Goal: Task Accomplishment & Management: Use online tool/utility

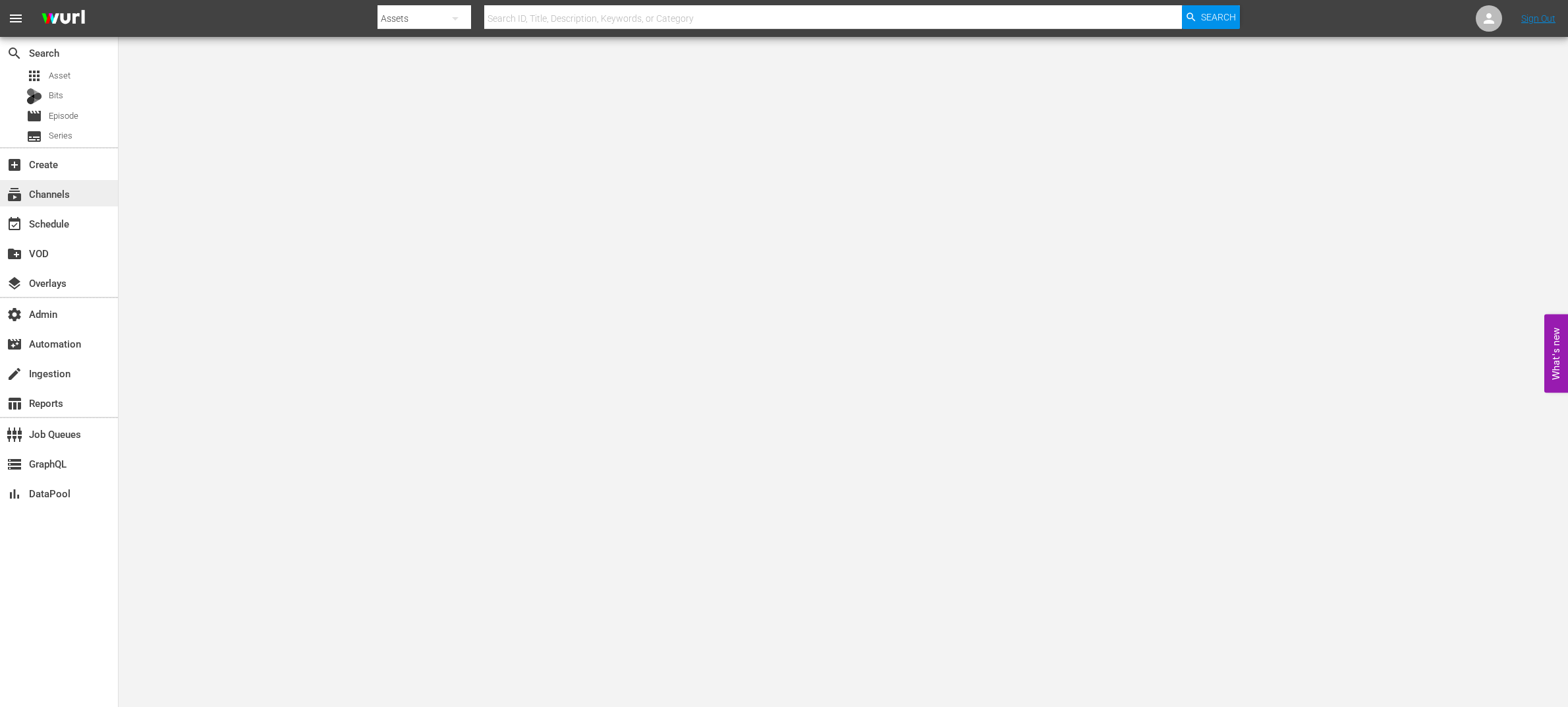
click at [68, 198] on div "subscriptions Channels" at bounding box center [36, 192] width 74 height 12
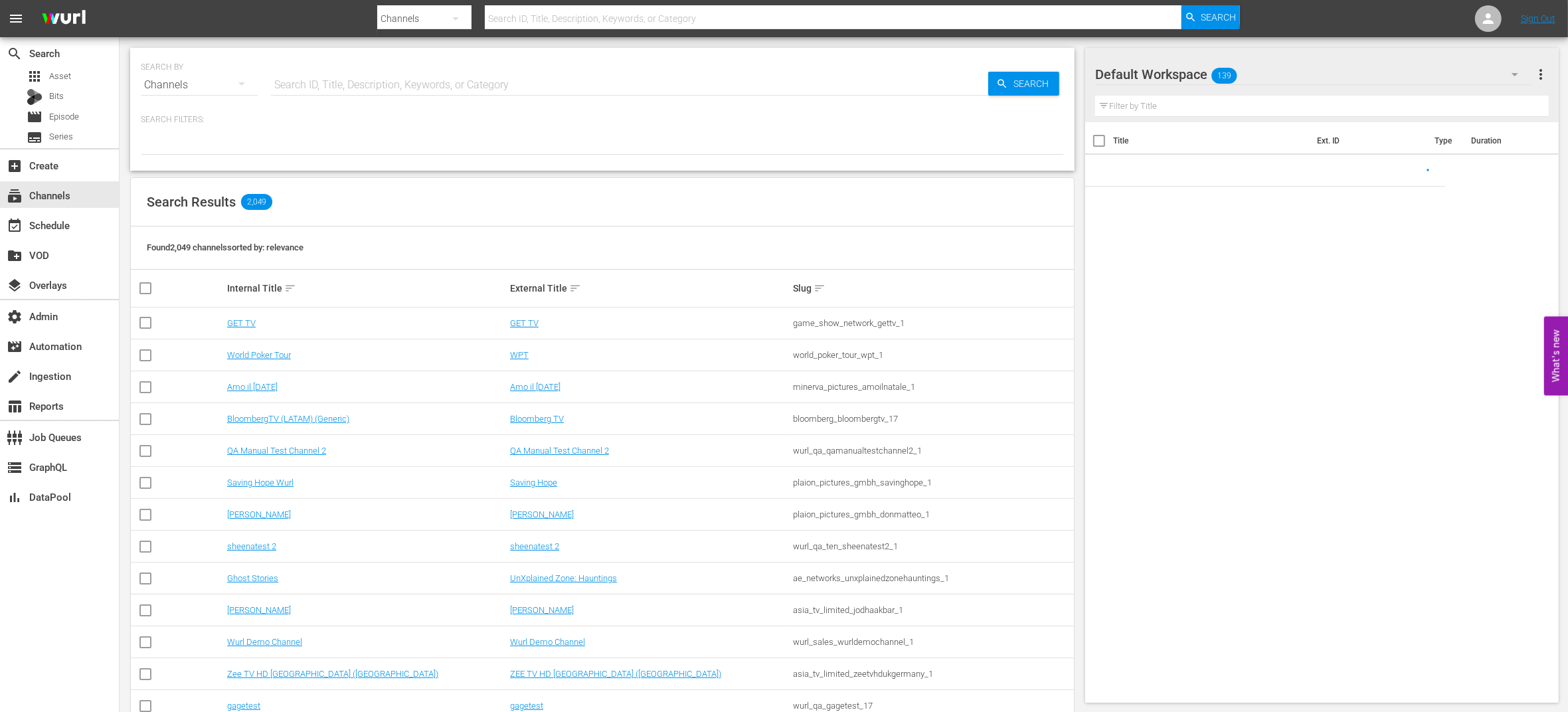
click at [382, 80] on input "text" at bounding box center [629, 85] width 717 height 32
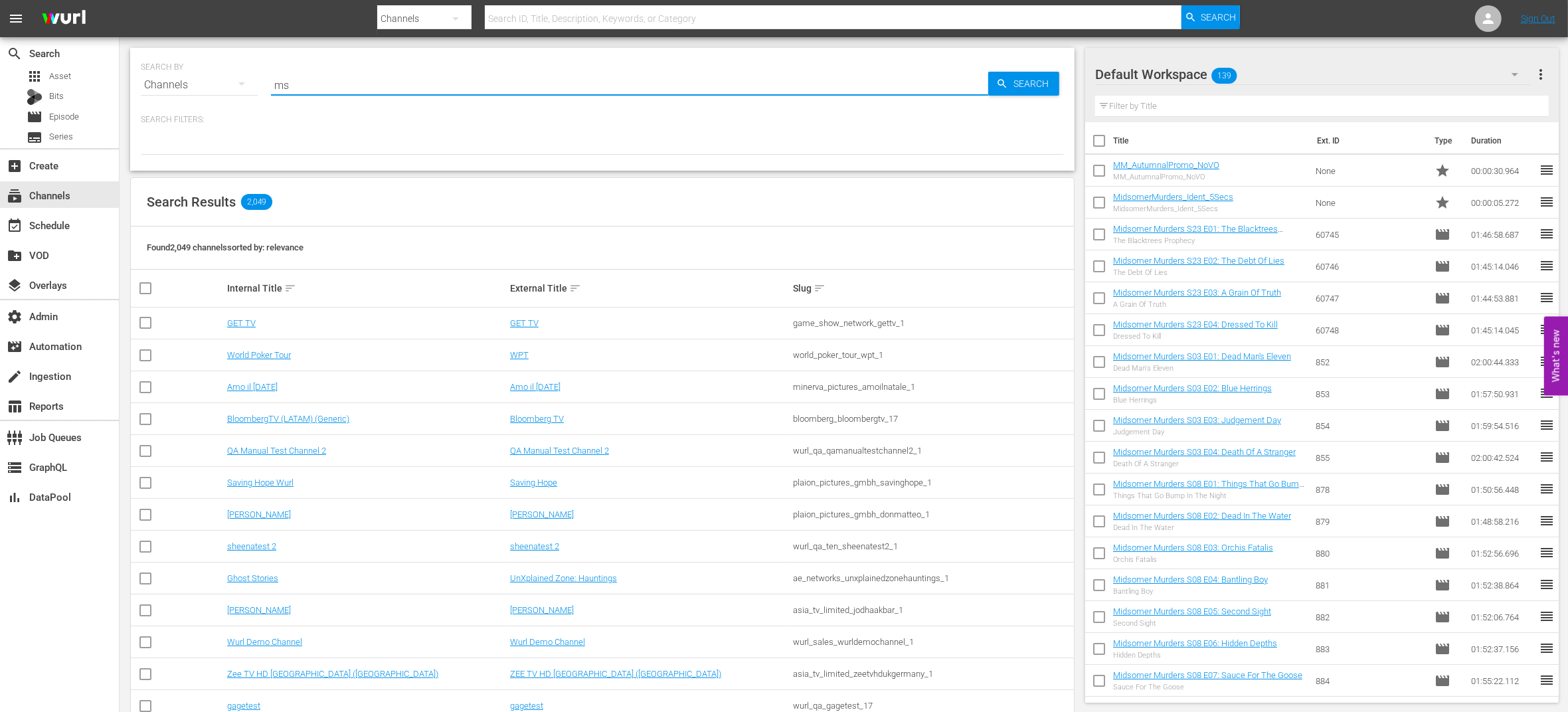
type input "msg"
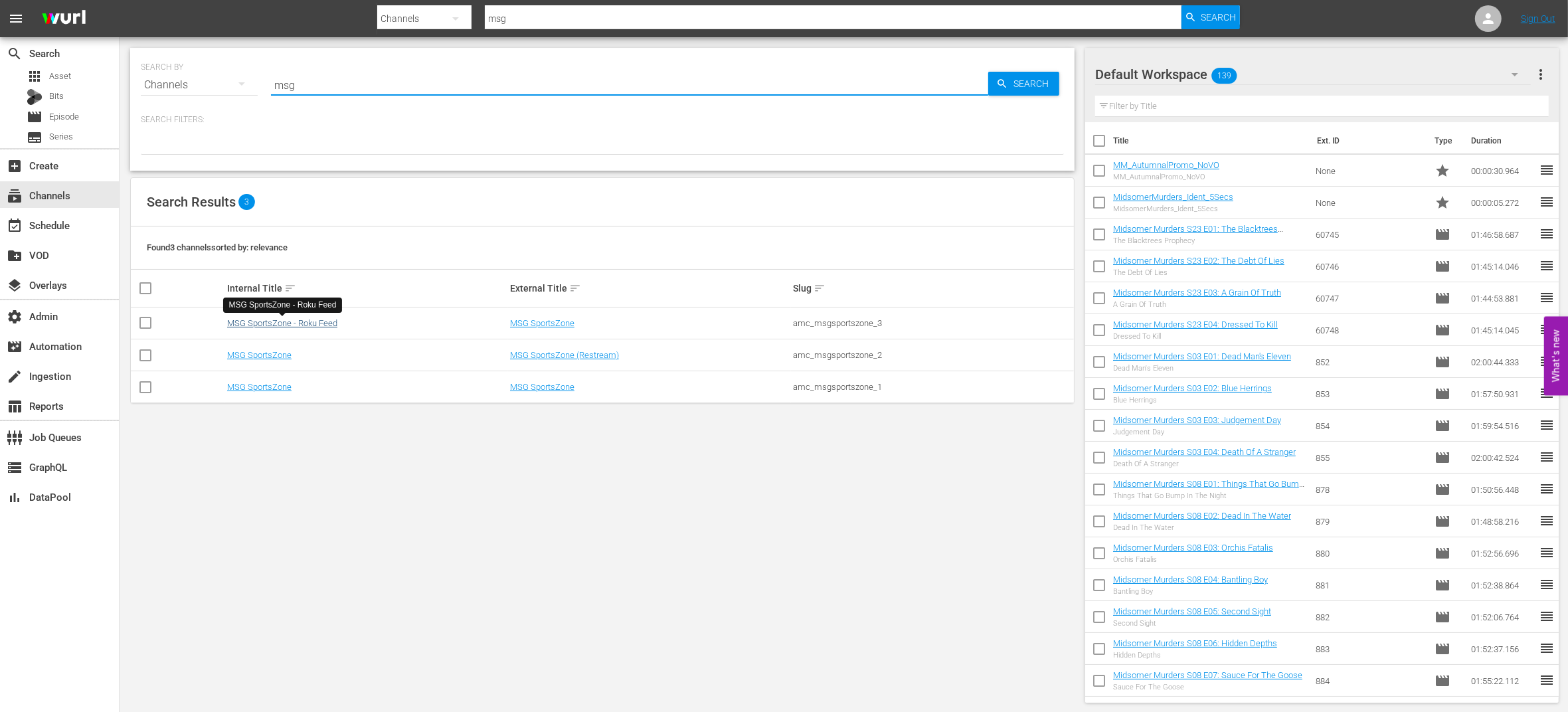
type input "msg"
click at [326, 324] on link "MSG SportsZone - Roku Feed" at bounding box center [282, 322] width 110 height 10
click at [279, 380] on td "MSG SportsZone" at bounding box center [366, 387] width 283 height 32
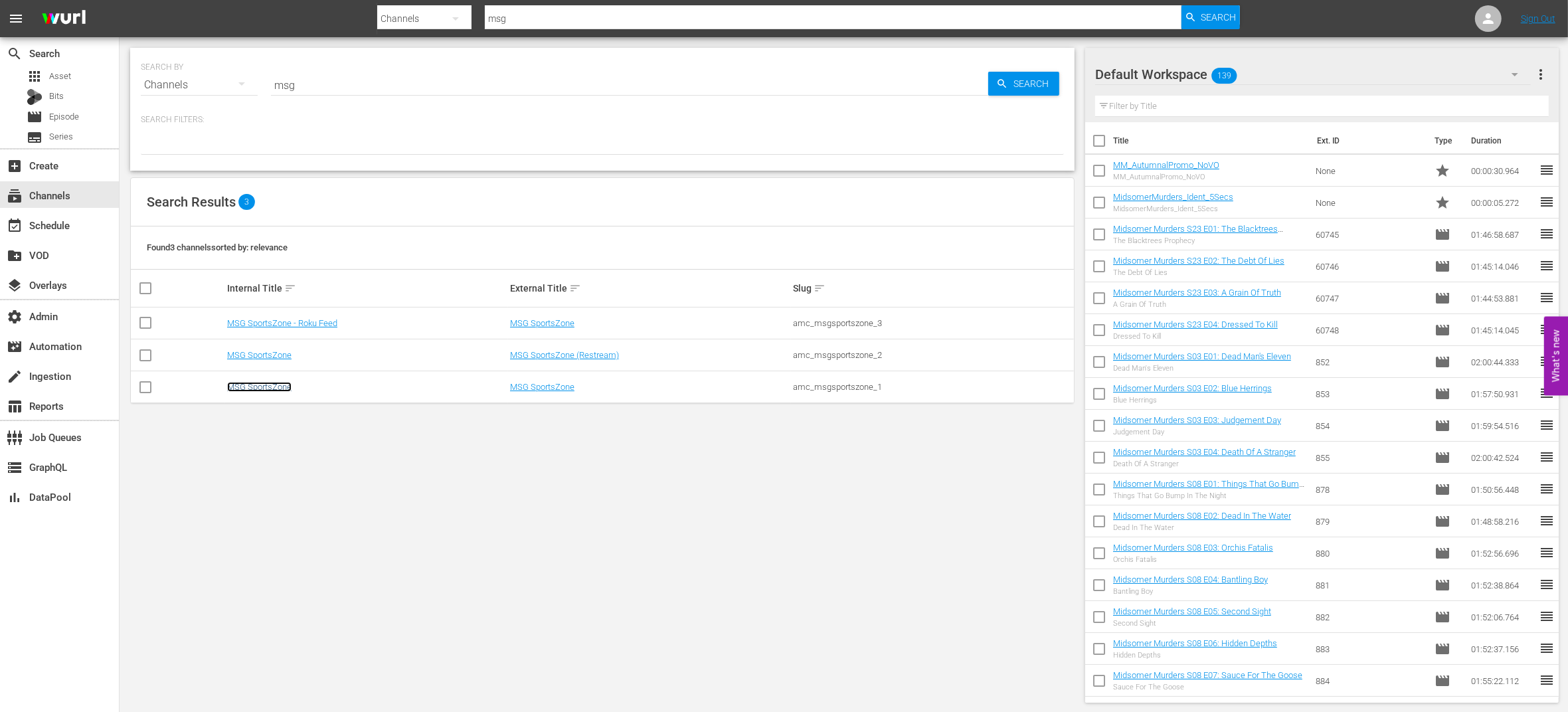
click at [281, 384] on link "MSG SportsZone" at bounding box center [259, 387] width 65 height 10
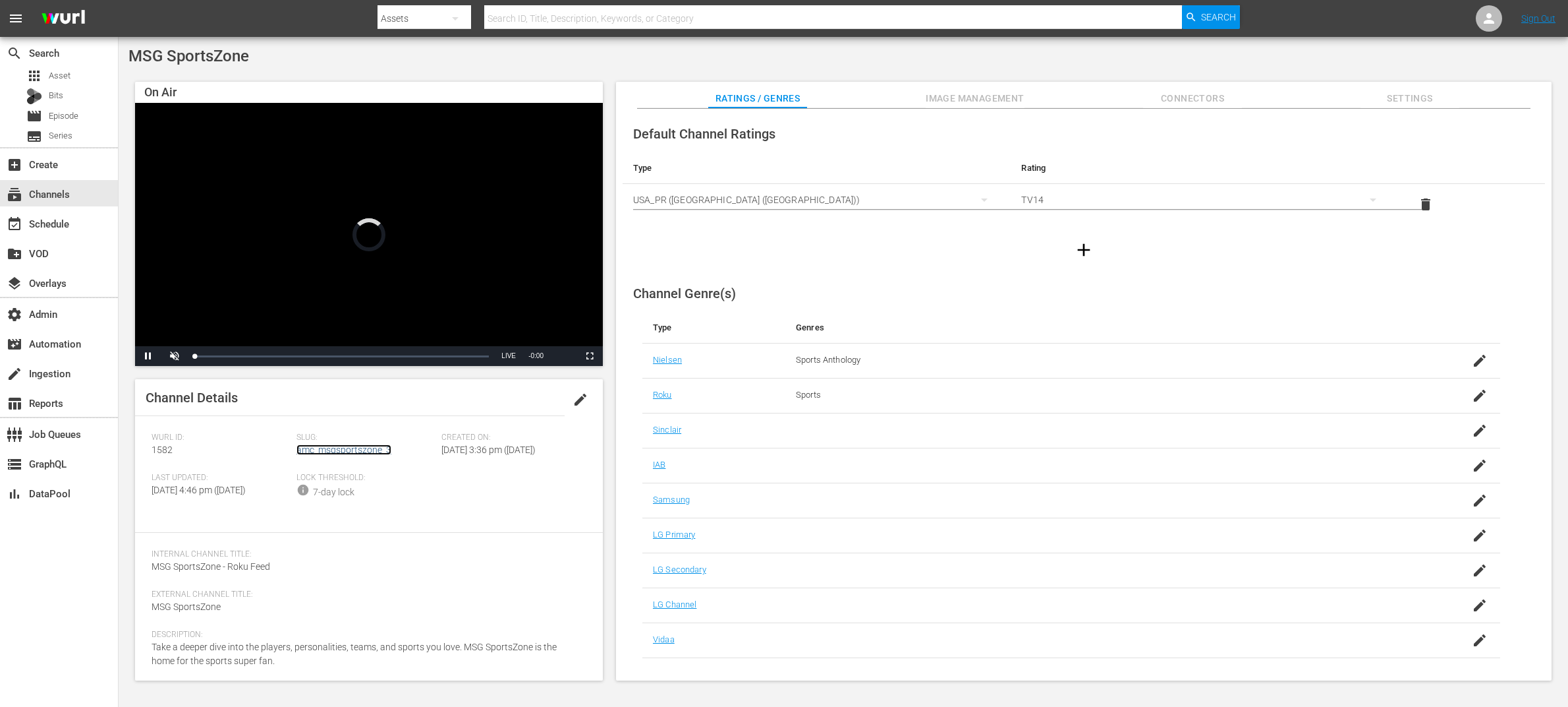
click at [372, 448] on link "amc_msgsportszone_3" at bounding box center [344, 450] width 95 height 10
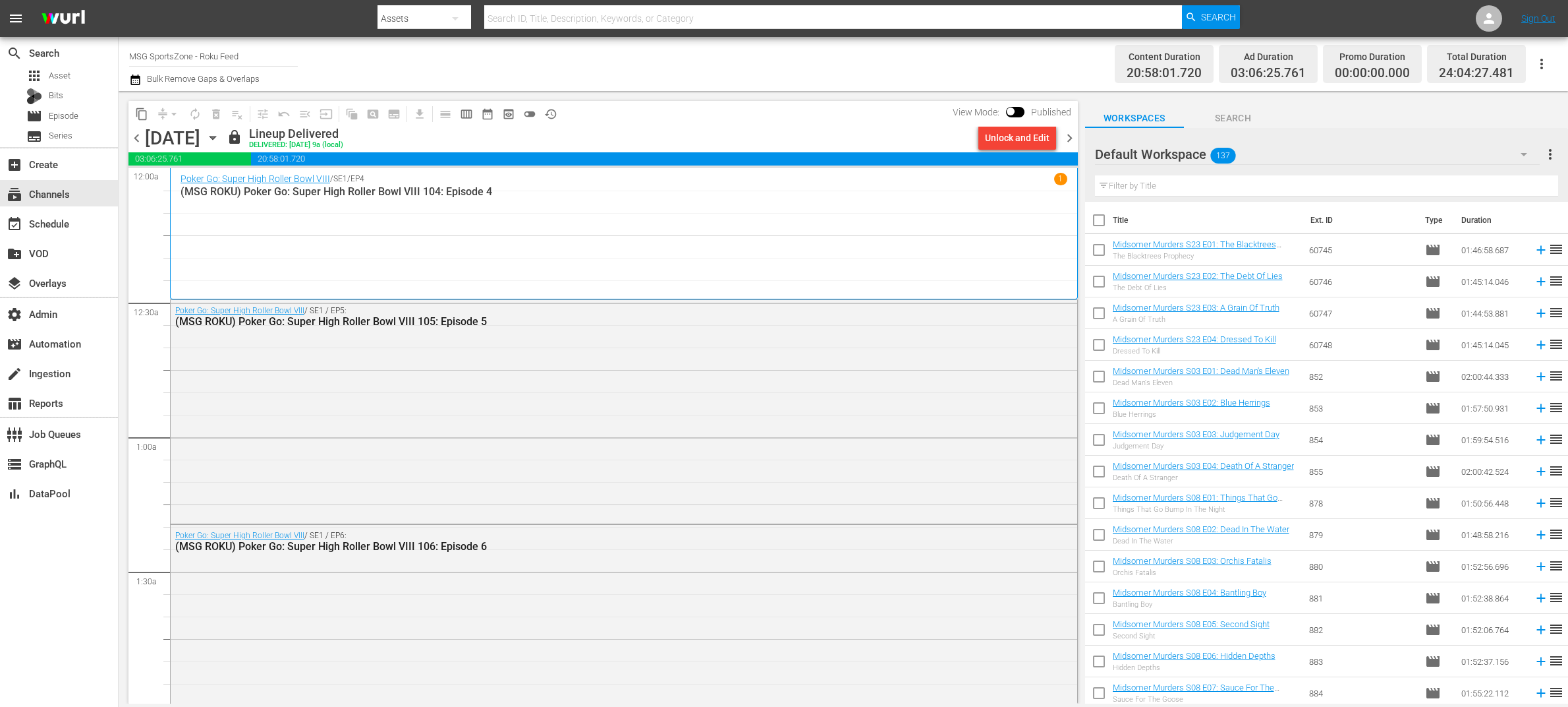
click at [1072, 136] on span "chevron_right" at bounding box center [1069, 138] width 16 height 16
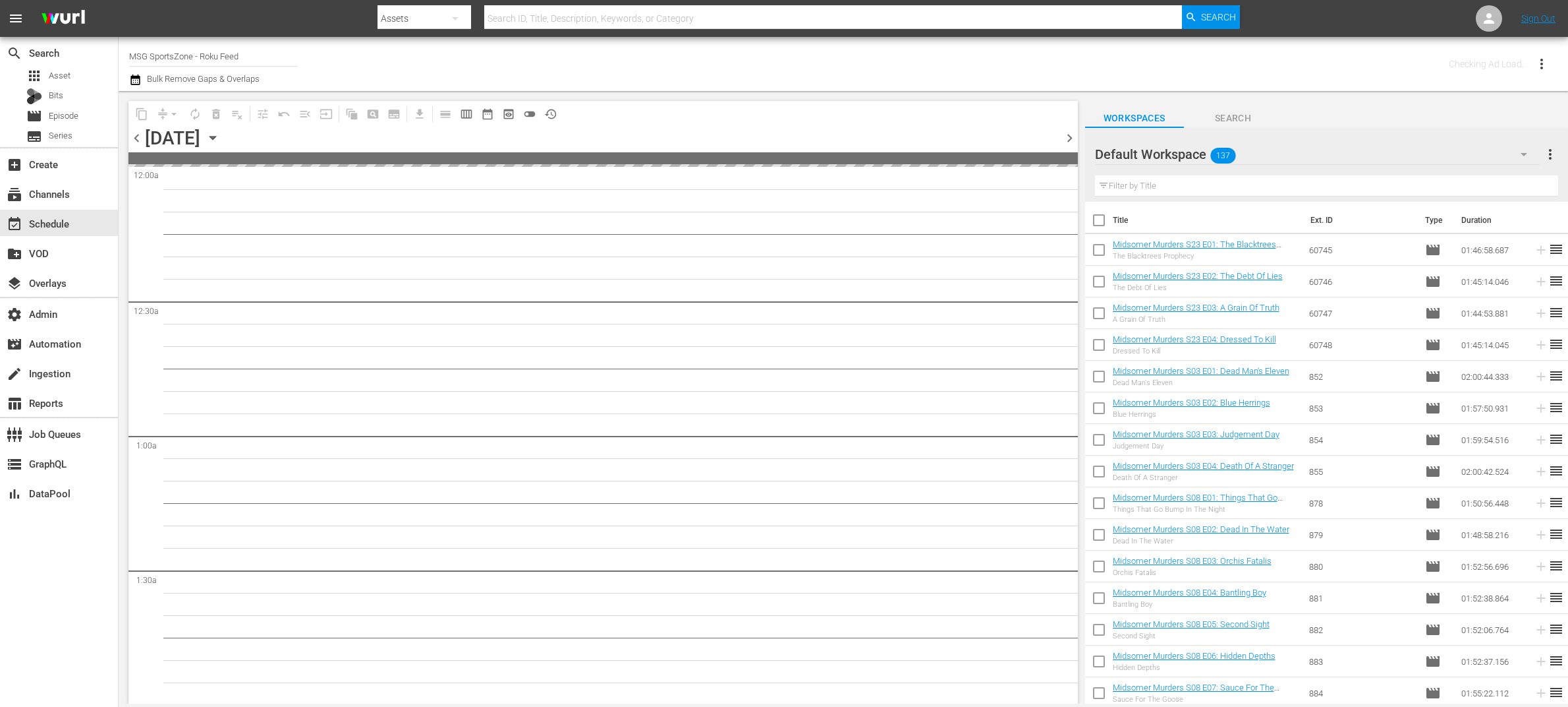
click at [1072, 136] on span "chevron_right" at bounding box center [1069, 138] width 16 height 16
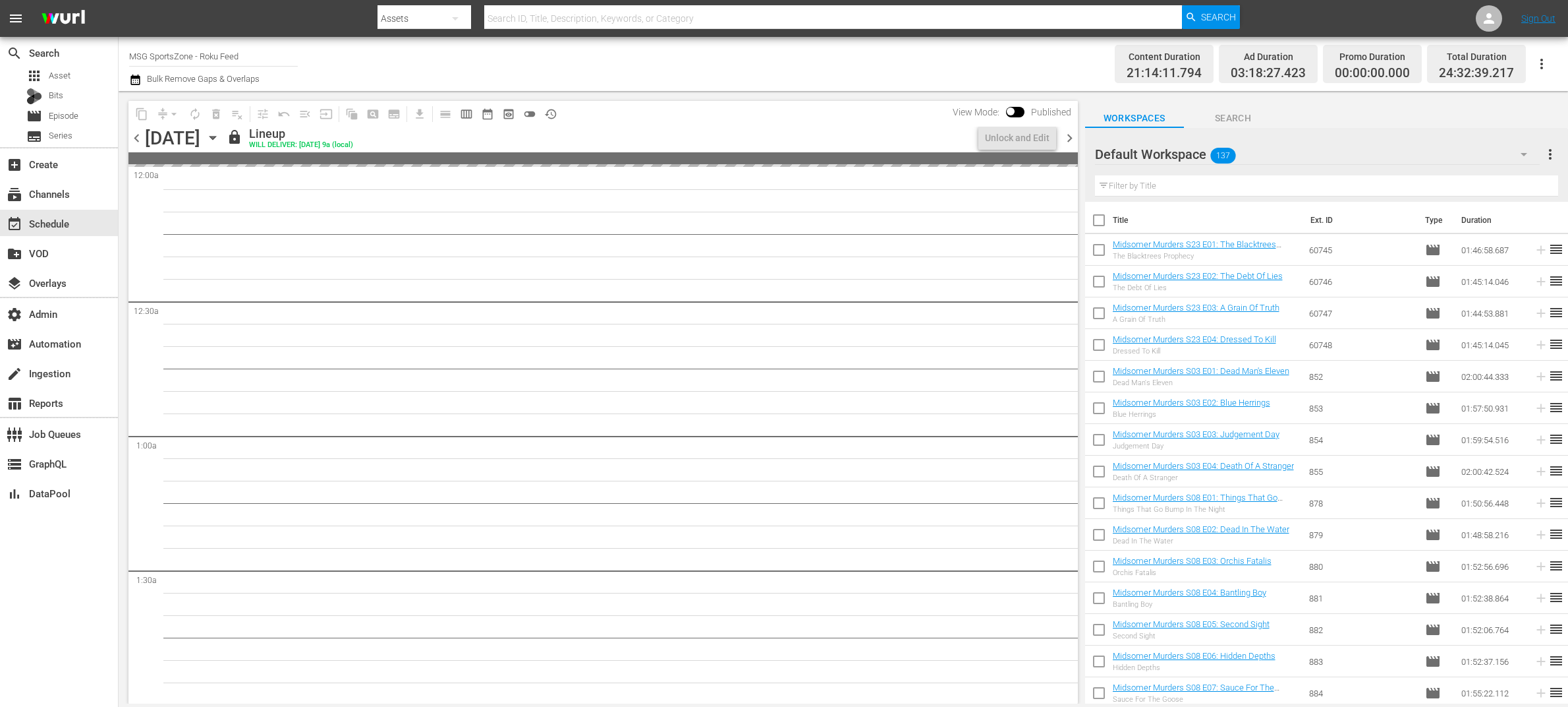
click at [1072, 136] on span "chevron_right" at bounding box center [1069, 138] width 16 height 16
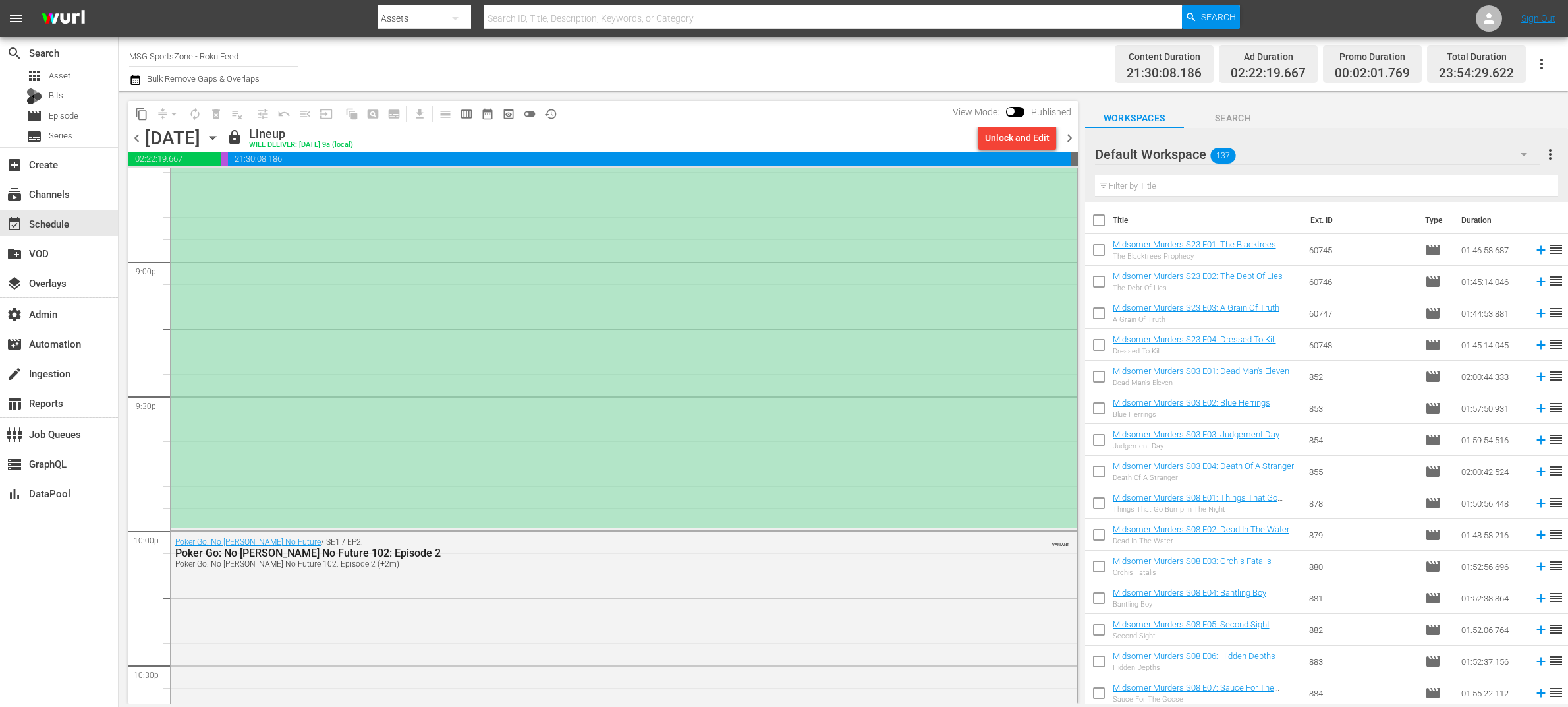
scroll to position [5489, 0]
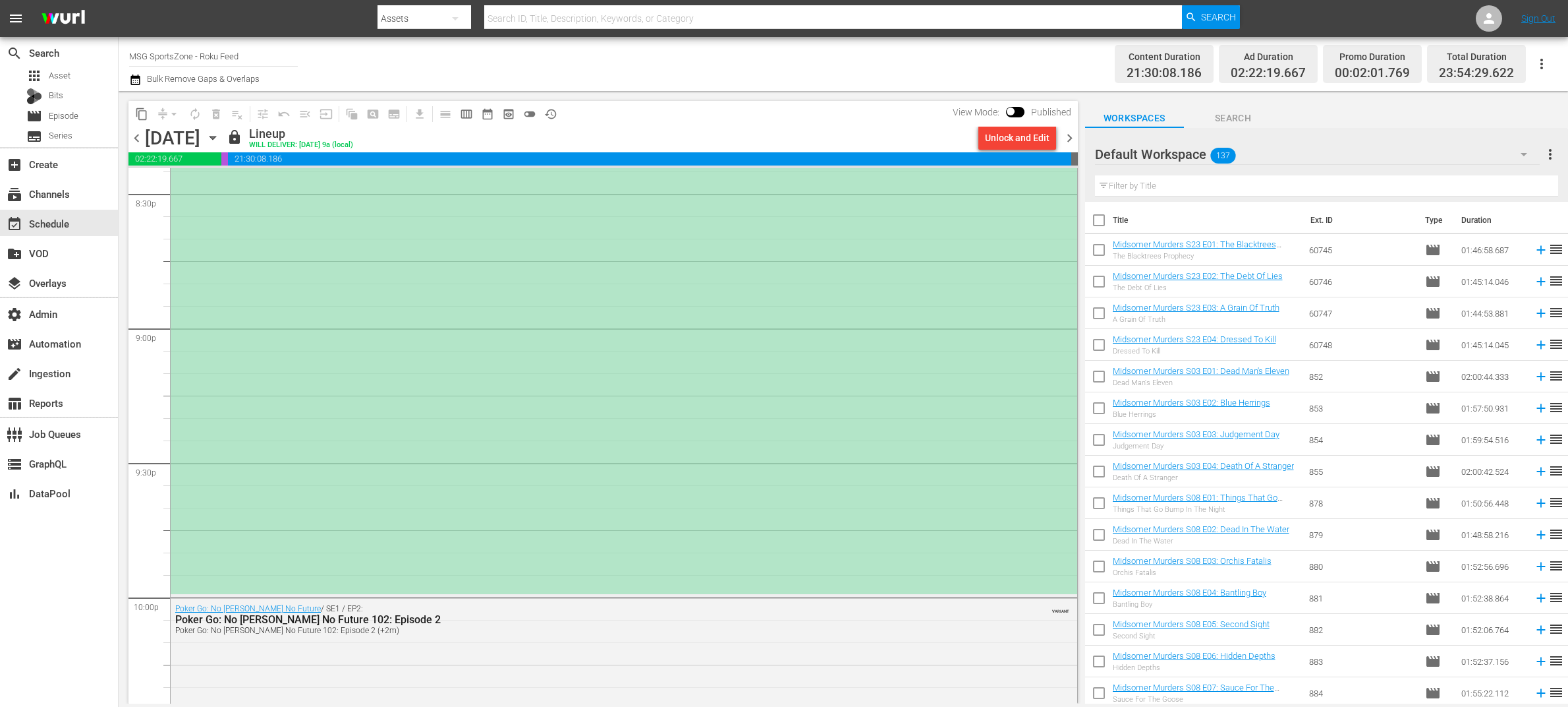
click at [875, 230] on div "*ROKU PLACEHOLDER EPISODE 9/21* Texoma FC at Westchester SC" at bounding box center [623, 192] width 907 height 803
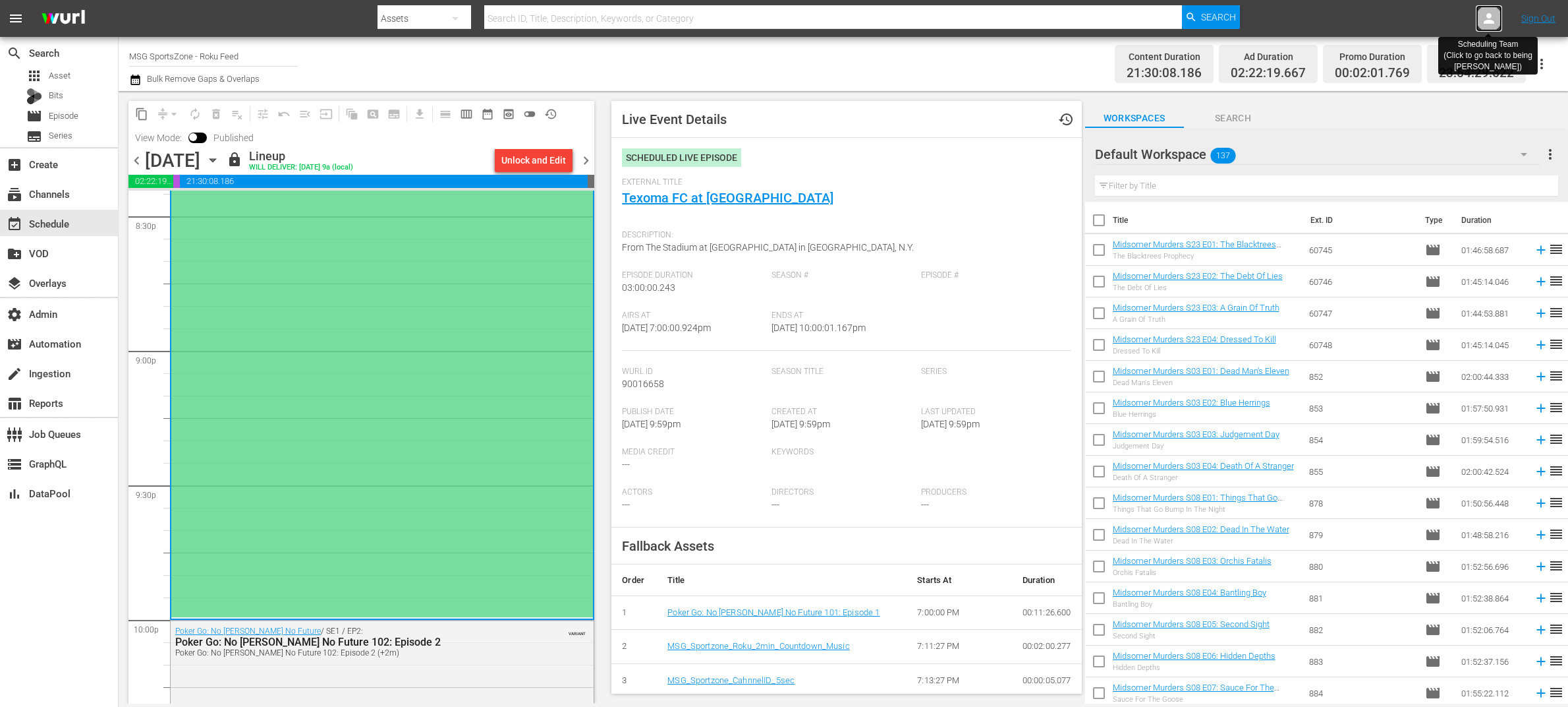
click at [1254, 16] on icon at bounding box center [1489, 18] width 16 height 16
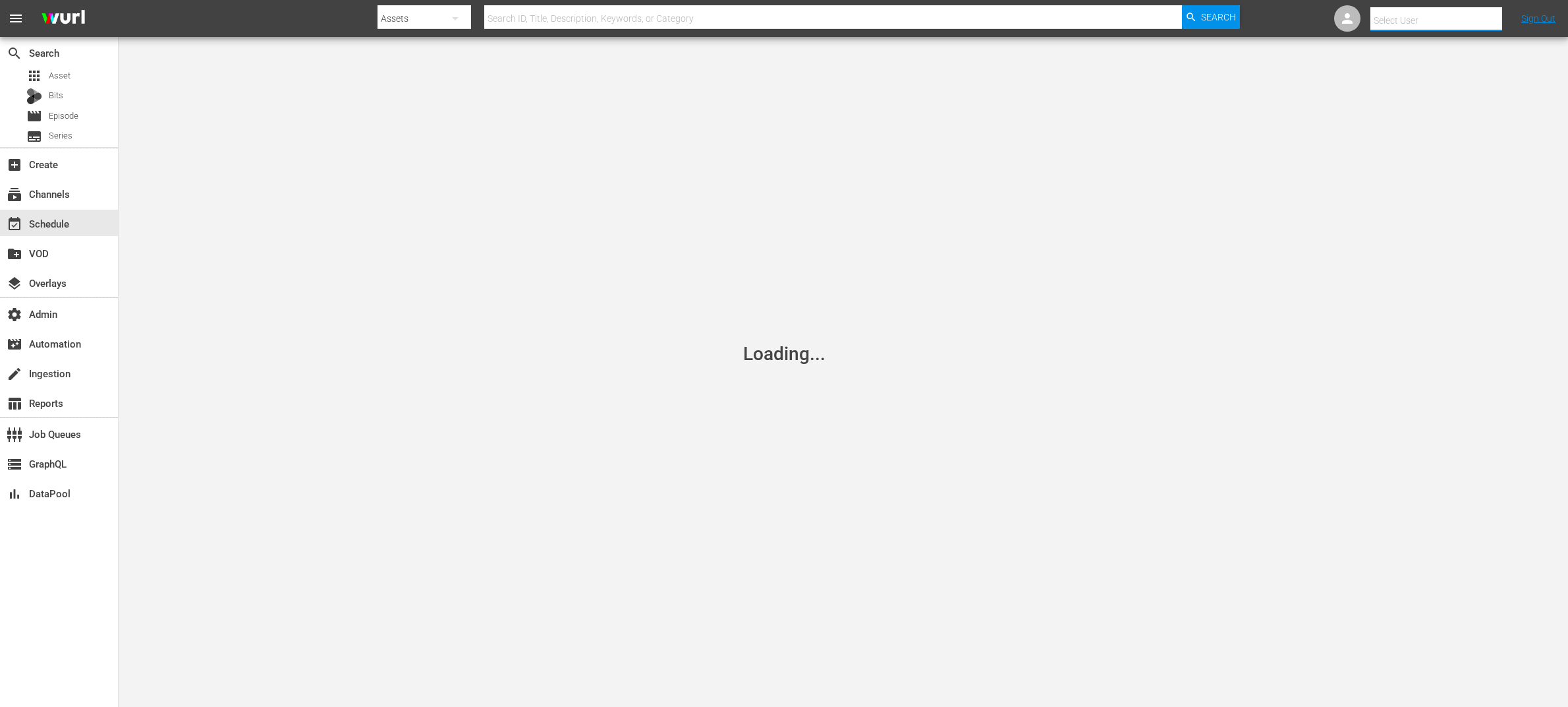
click at [1254, 16] on input "text" at bounding box center [1455, 20] width 169 height 32
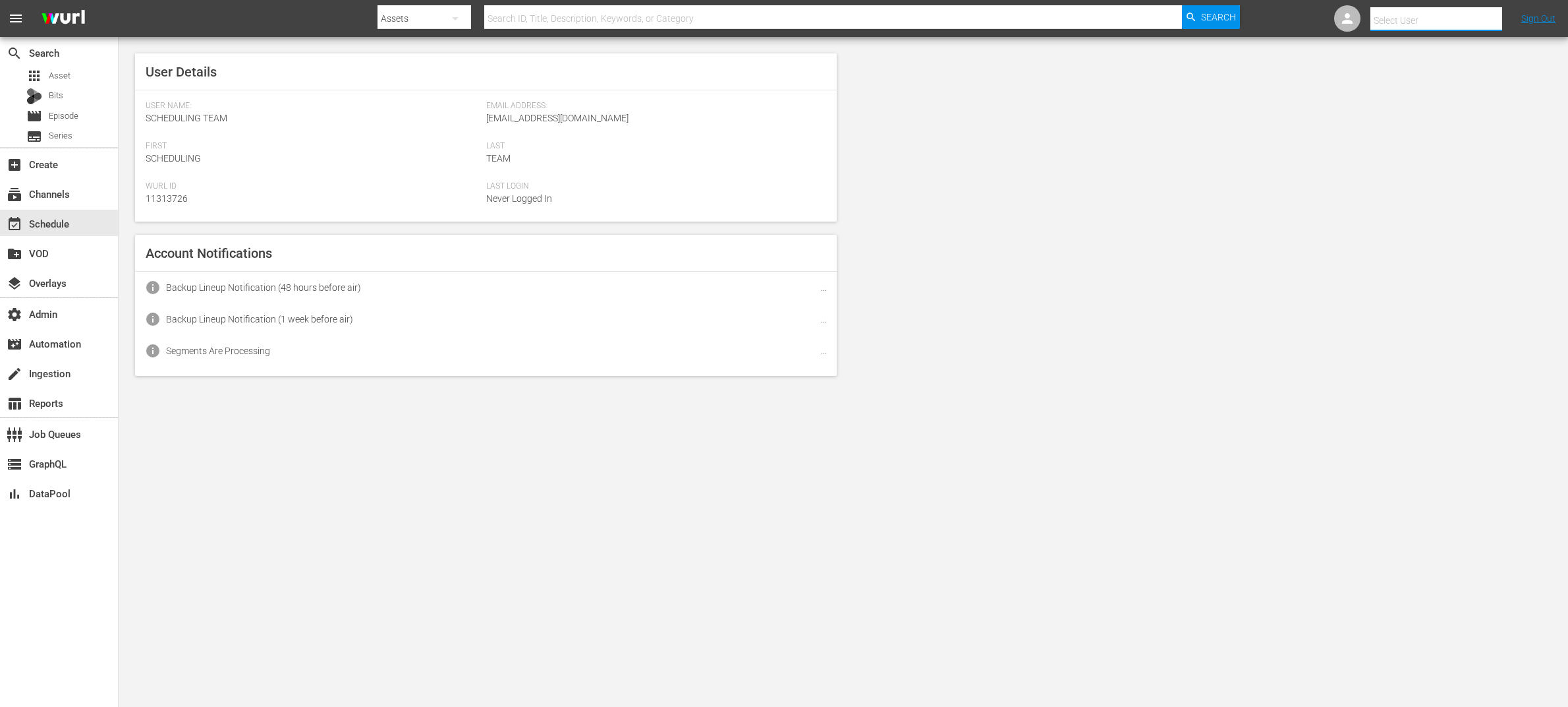
click at [1254, 16] on input "text" at bounding box center [1455, 20] width 169 height 32
drag, startPoint x: 1494, startPoint y: 16, endPoint x: 1445, endPoint y: 16, distance: 49.0
click at [1254, 16] on input "text" at bounding box center [1455, 20] width 169 height 32
click at [1254, 18] on div at bounding box center [1347, 18] width 26 height 26
click at [1254, 18] on nav "menu Search By Assets Search ID, Title, Description, Keywords, or Category Sear…" at bounding box center [784, 18] width 1568 height 37
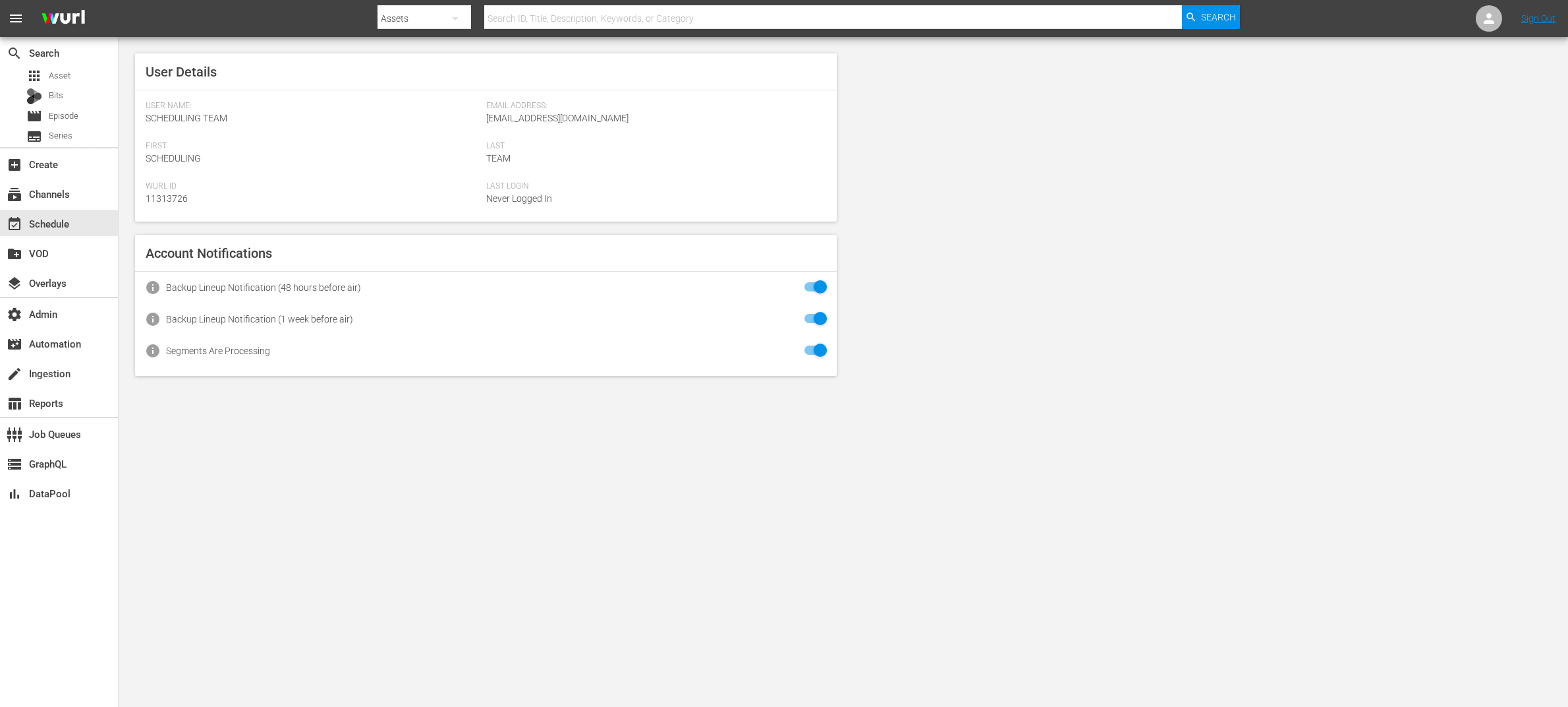
click at [1254, 18] on nav "menu Search By Assets Search ID, Title, Description, Keywords, or Category Sear…" at bounding box center [784, 18] width 1568 height 37
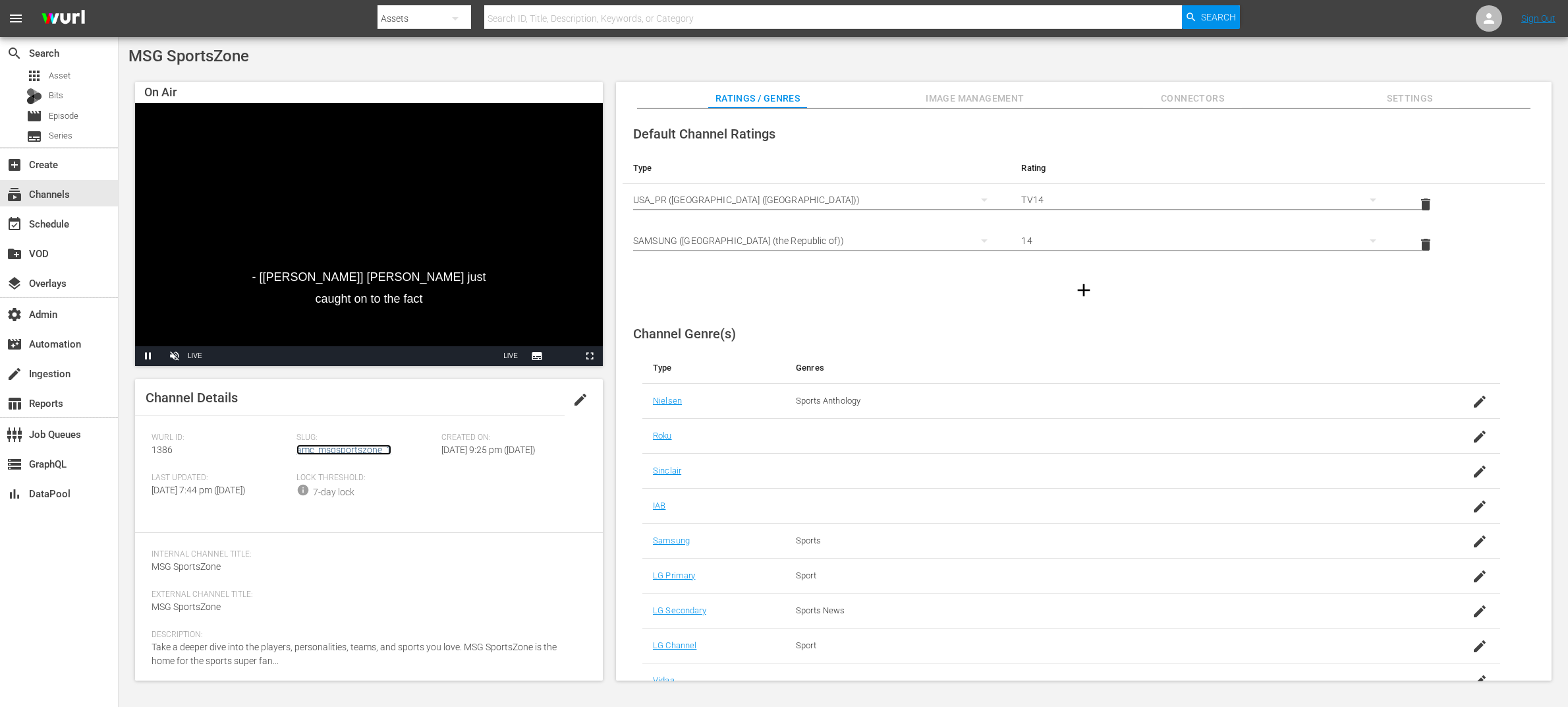
click at [335, 447] on link "amc_msgsportszone_1" at bounding box center [344, 450] width 95 height 10
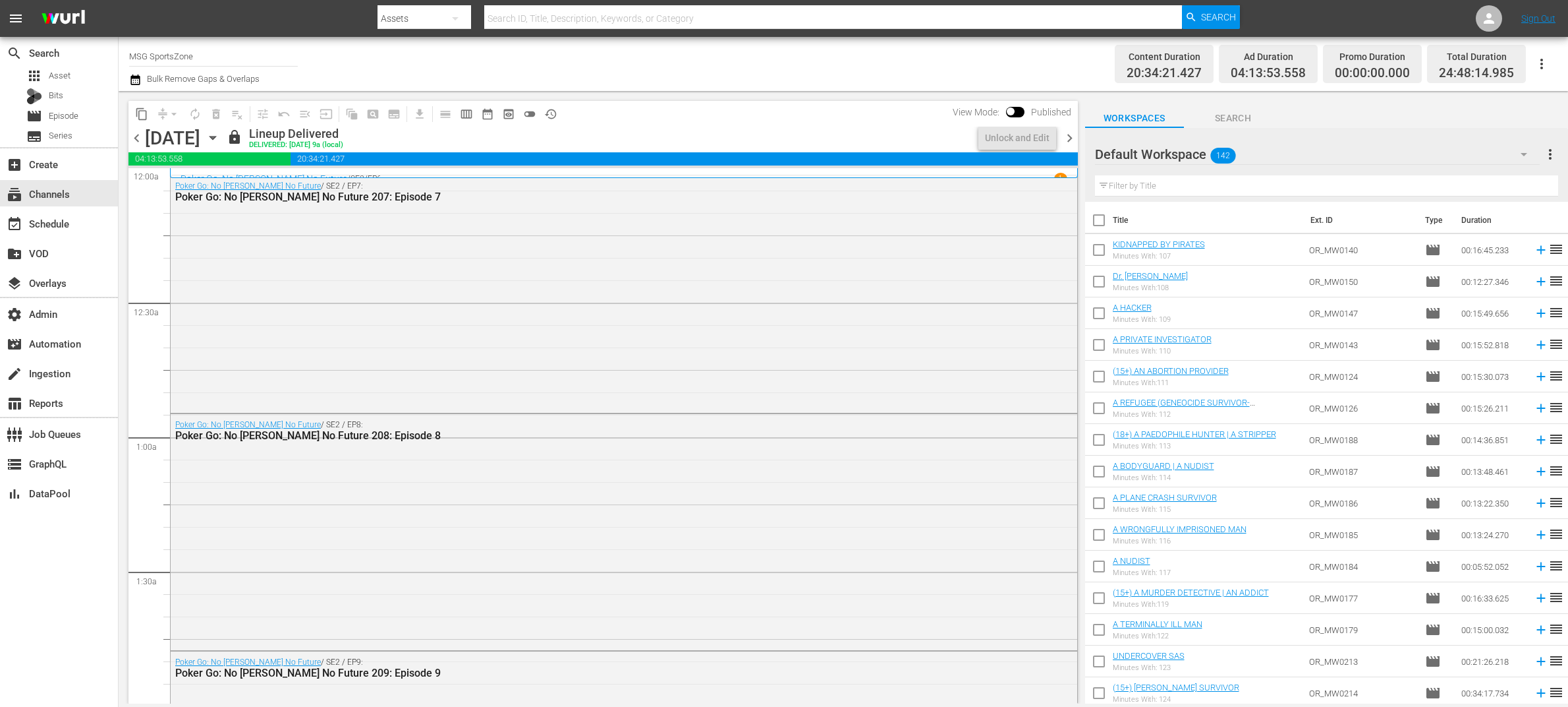
click at [1061, 137] on span "chevron_right" at bounding box center [1069, 138] width 16 height 16
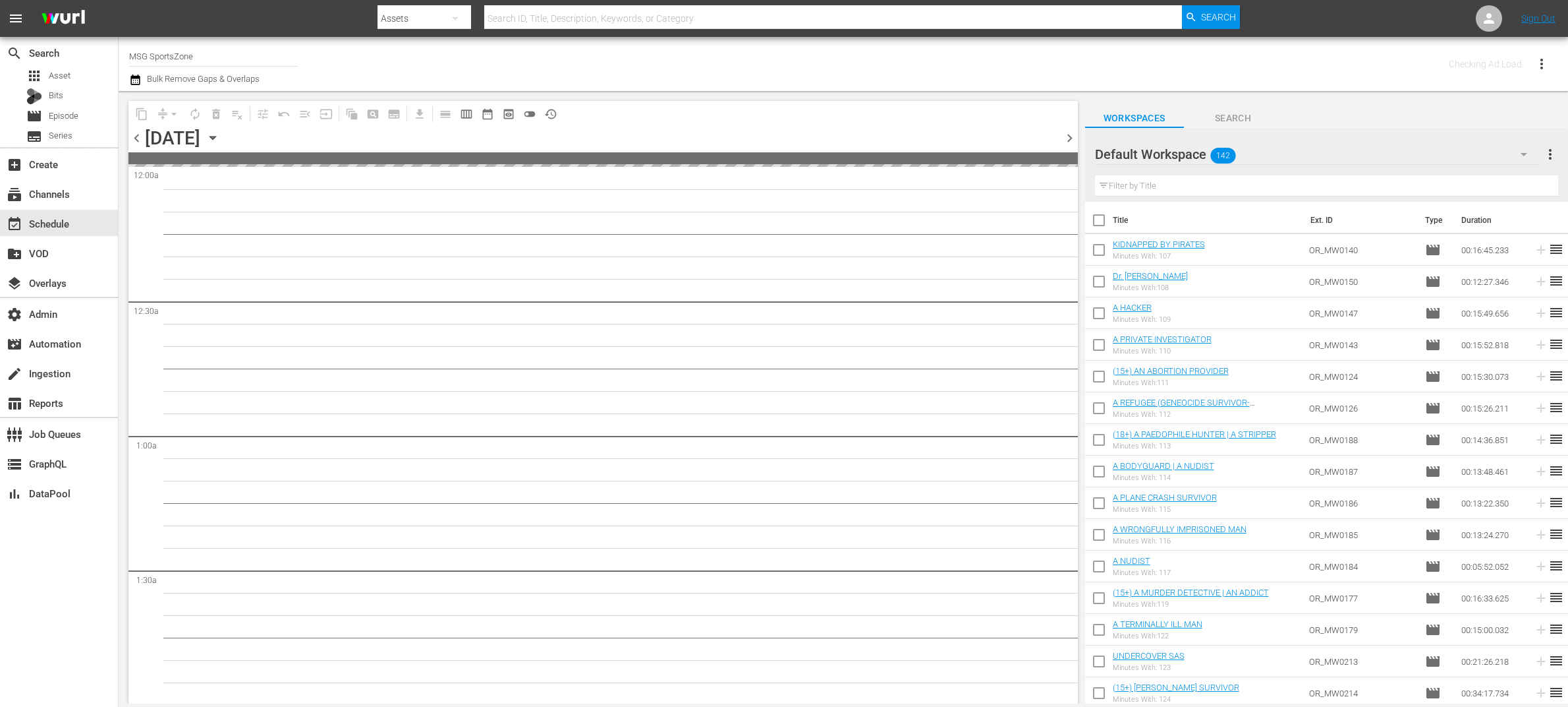
click at [1062, 137] on span "chevron_right" at bounding box center [1069, 138] width 16 height 16
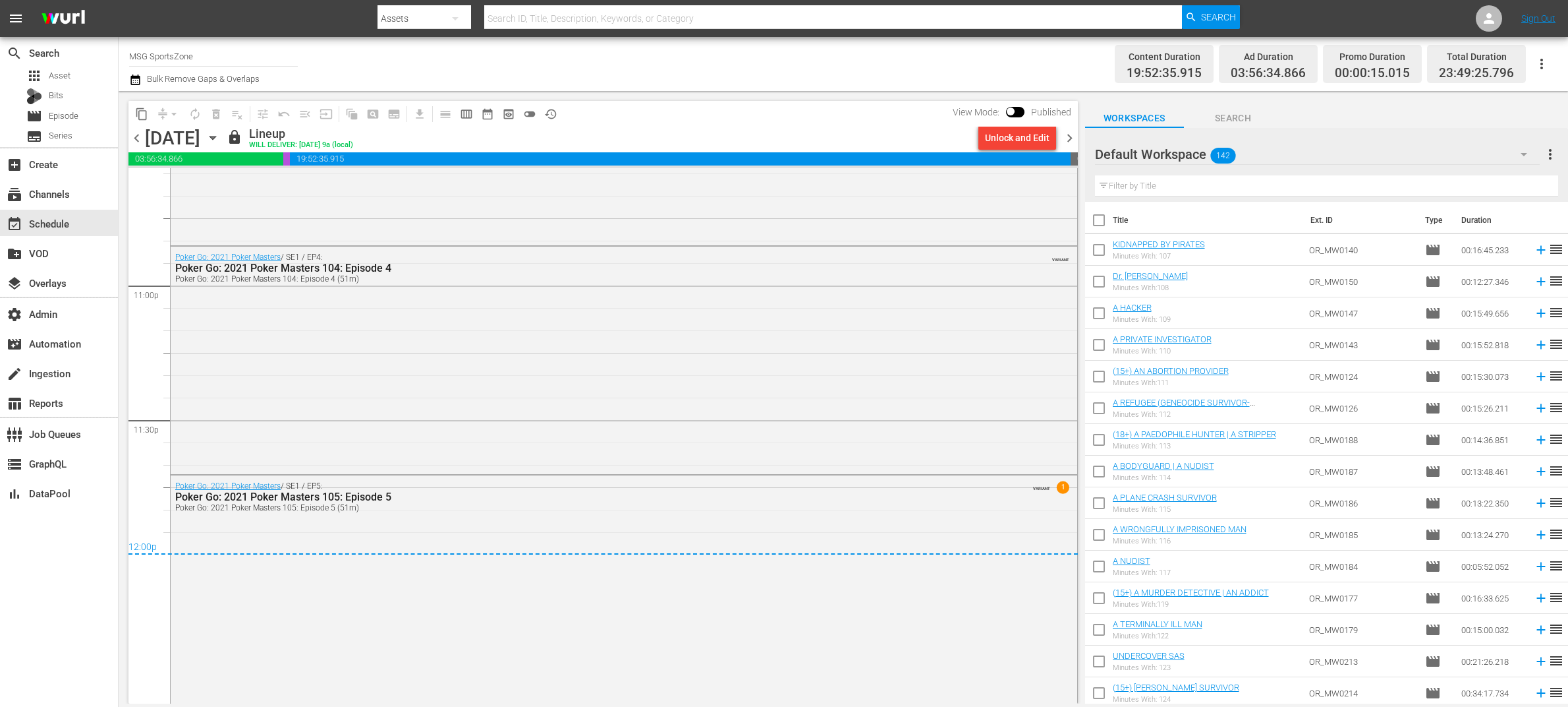
scroll to position [5602, 0]
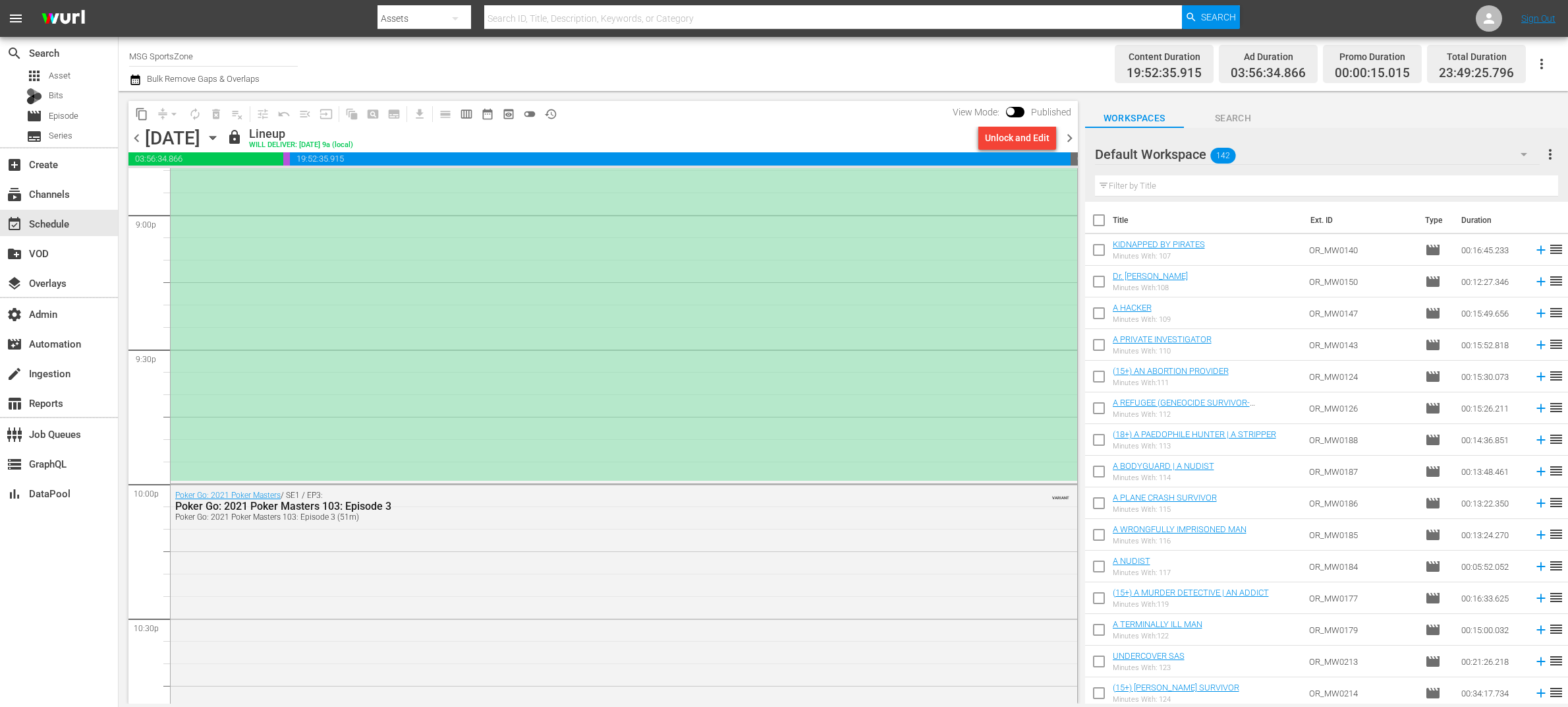
click at [597, 338] on div "*PLACEHOLDER EPISODE 9/21* Texoma FC at [GEOGRAPHIC_DATA]" at bounding box center [623, 79] width 907 height 803
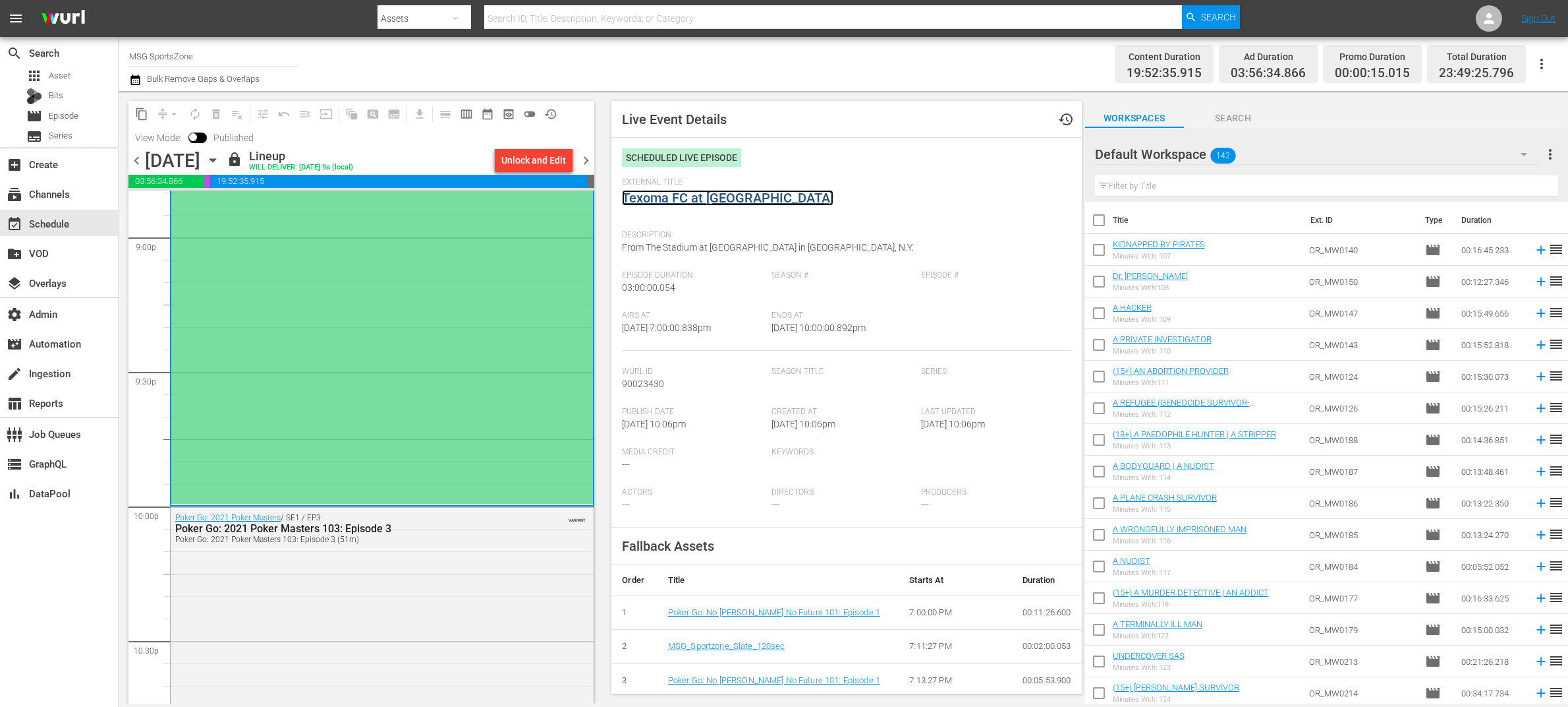
click at [727, 195] on link "Texoma FC at [GEOGRAPHIC_DATA]" at bounding box center [727, 198] width 211 height 16
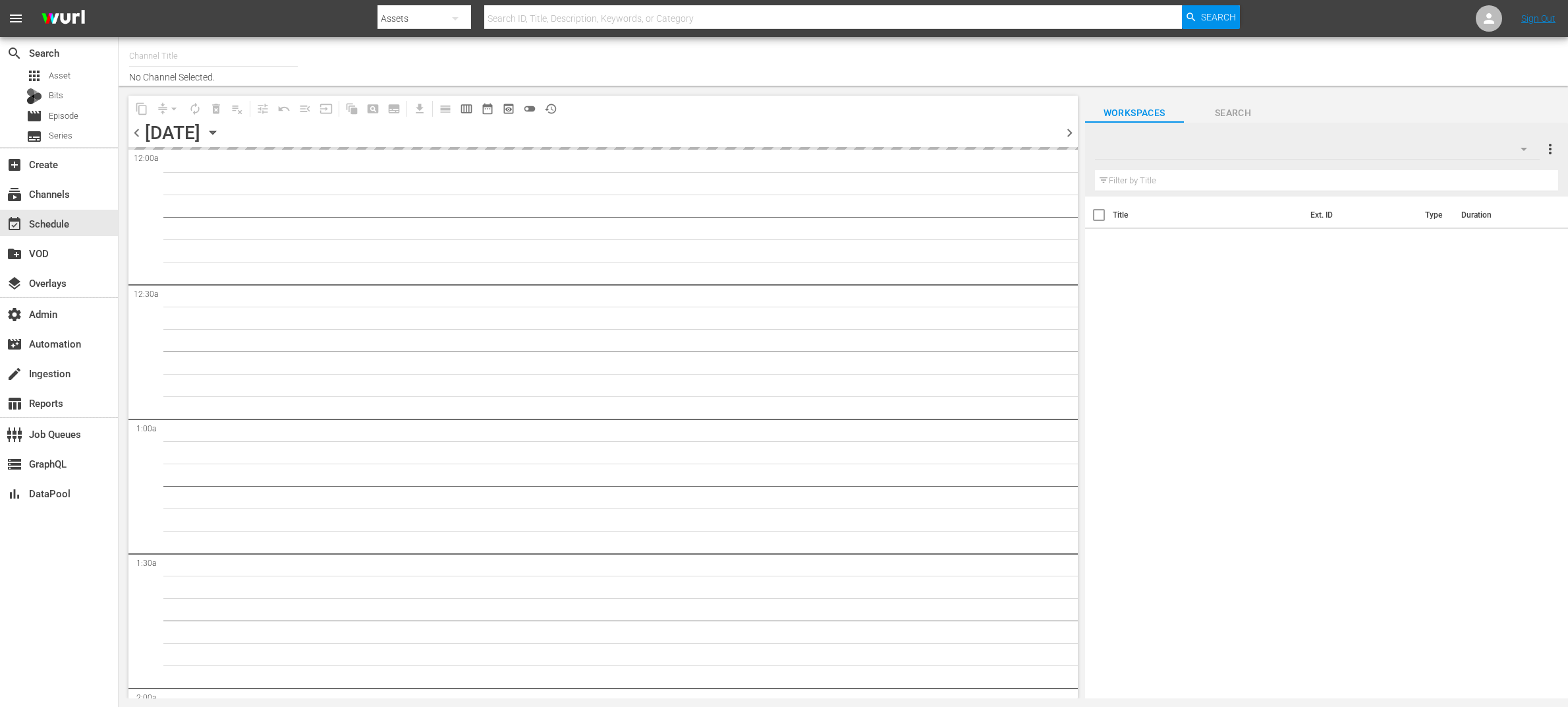
type input "MSG SportsZone - Roku Feed (1582)"
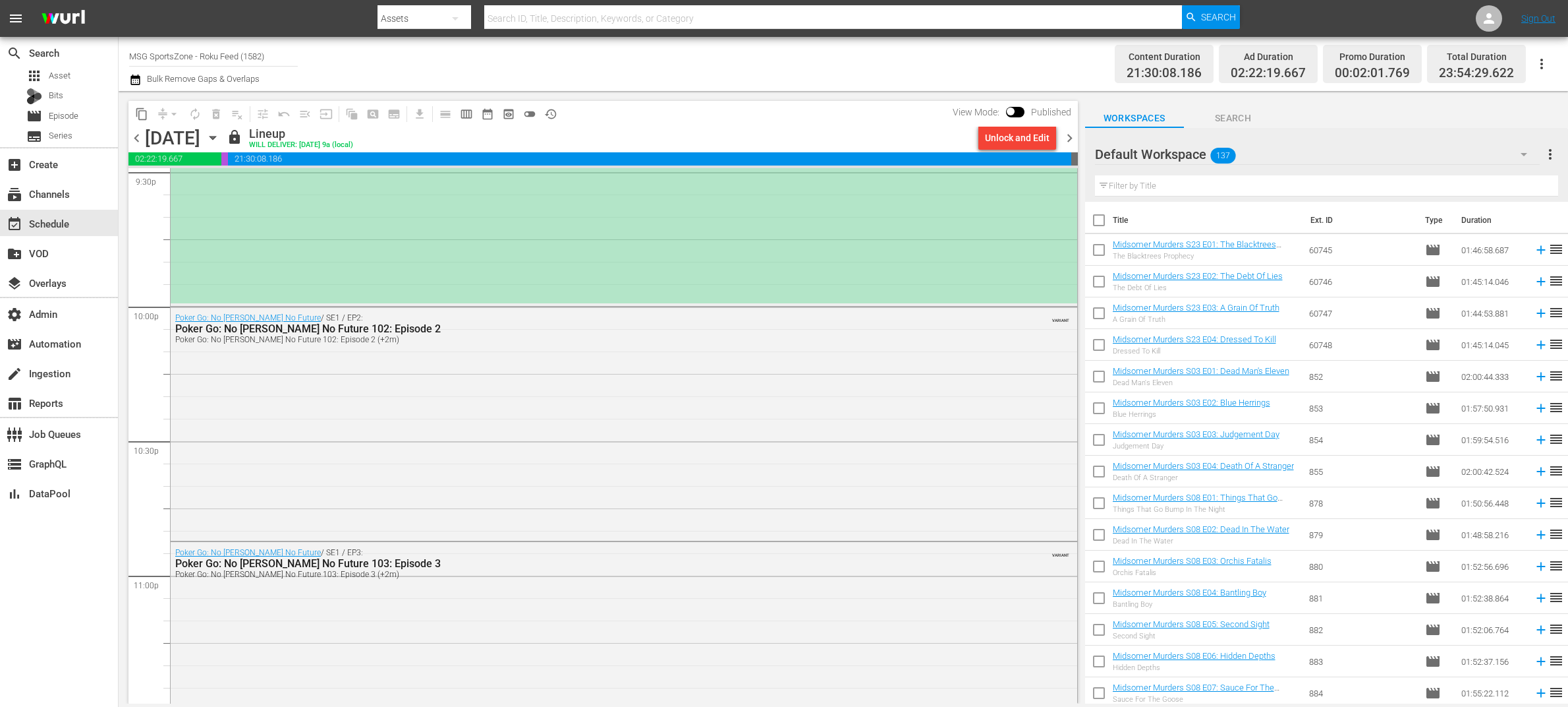
scroll to position [5596, 0]
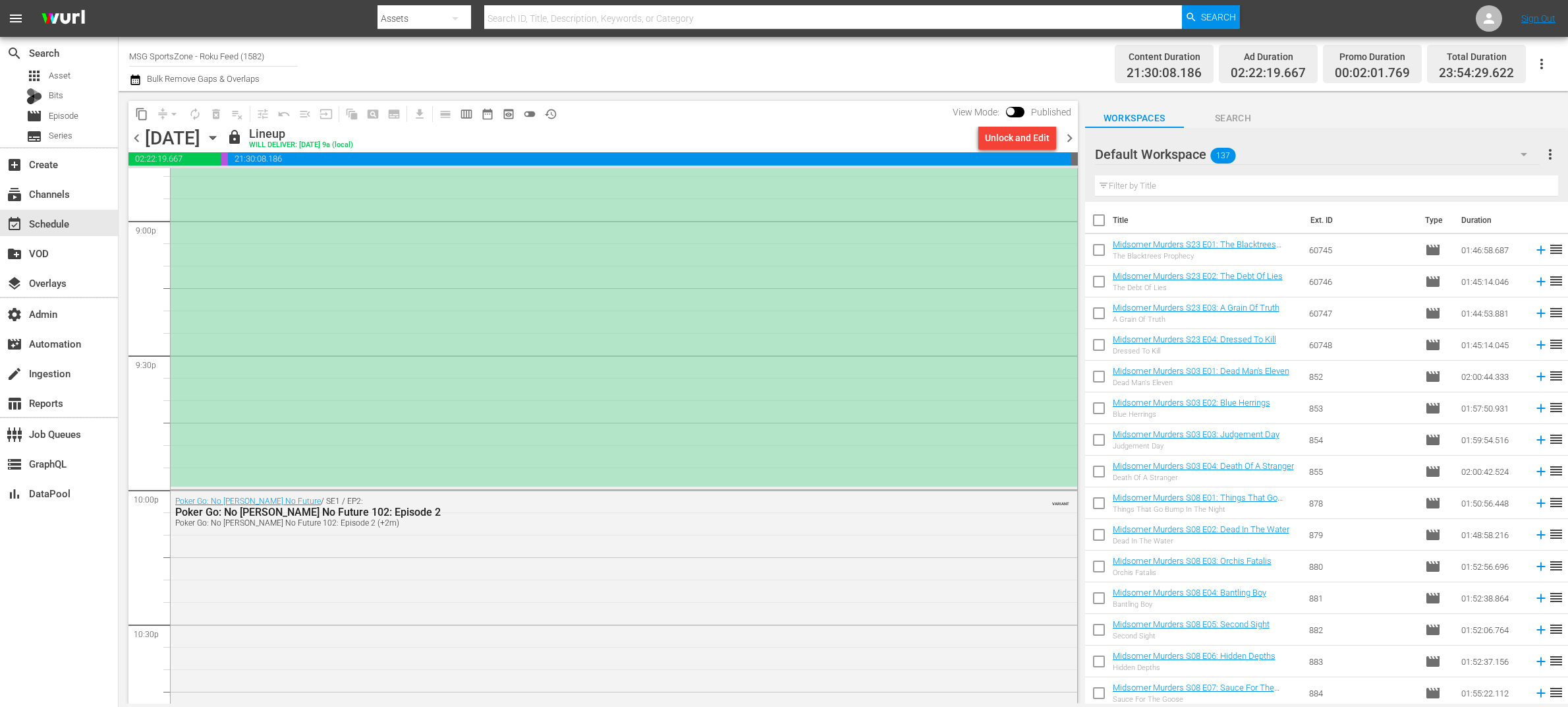
click at [671, 366] on div "*ROKU PLACEHOLDER EPISODE 9/21* Texoma FC at [GEOGRAPHIC_DATA]" at bounding box center [623, 85] width 907 height 803
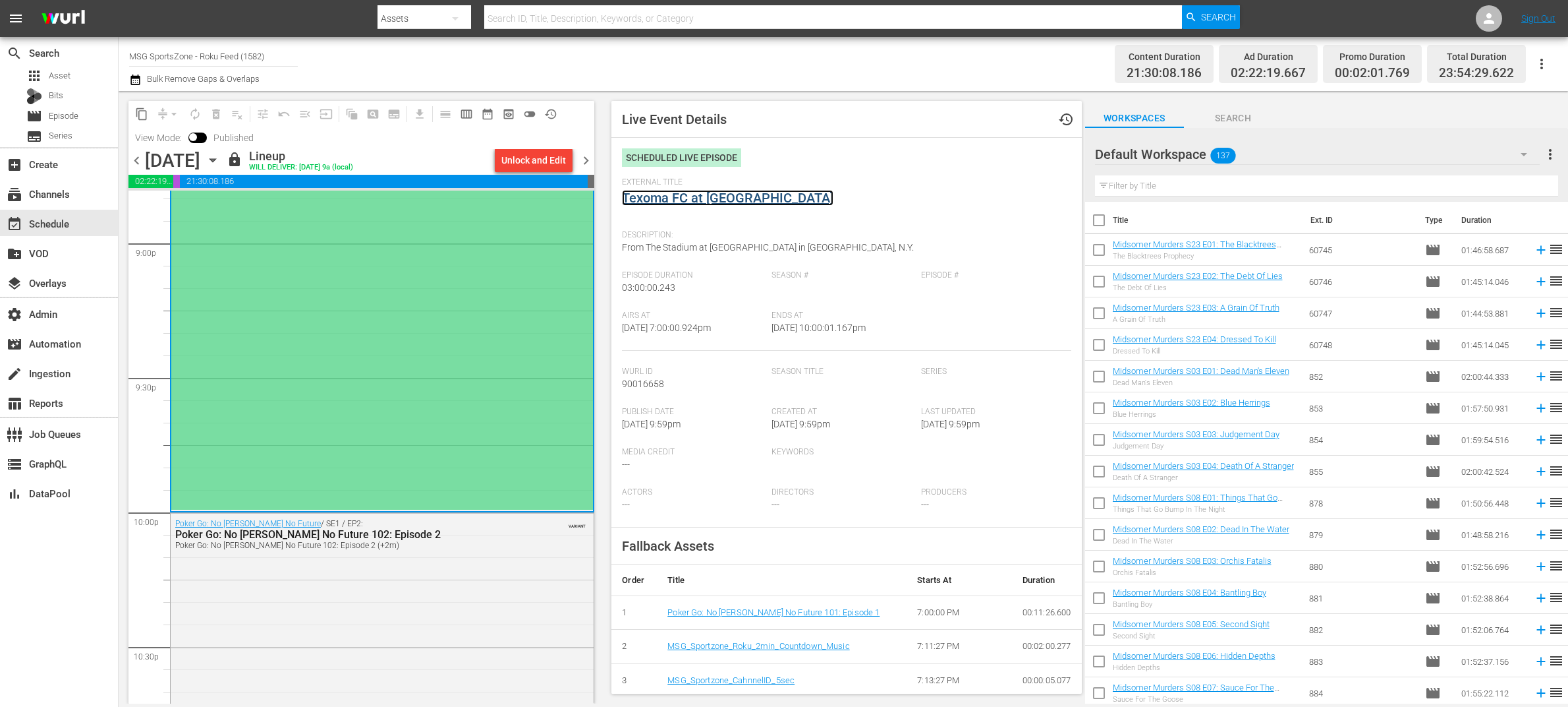
drag, startPoint x: 745, startPoint y: 199, endPoint x: 752, endPoint y: 198, distance: 7.1
click at [745, 199] on link "Texoma FC at [GEOGRAPHIC_DATA]" at bounding box center [727, 198] width 211 height 16
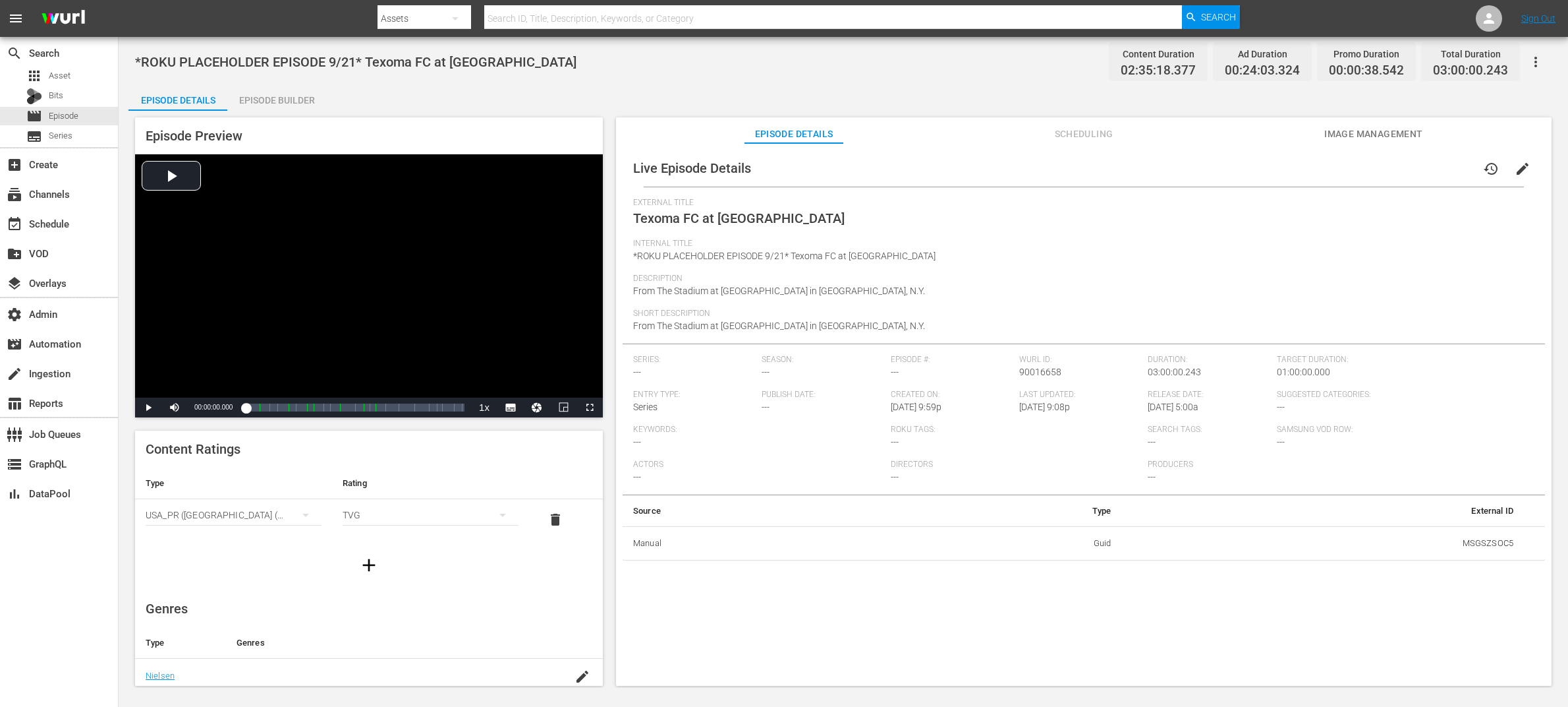
click at [1086, 128] on span "Scheduling" at bounding box center [1084, 133] width 99 height 16
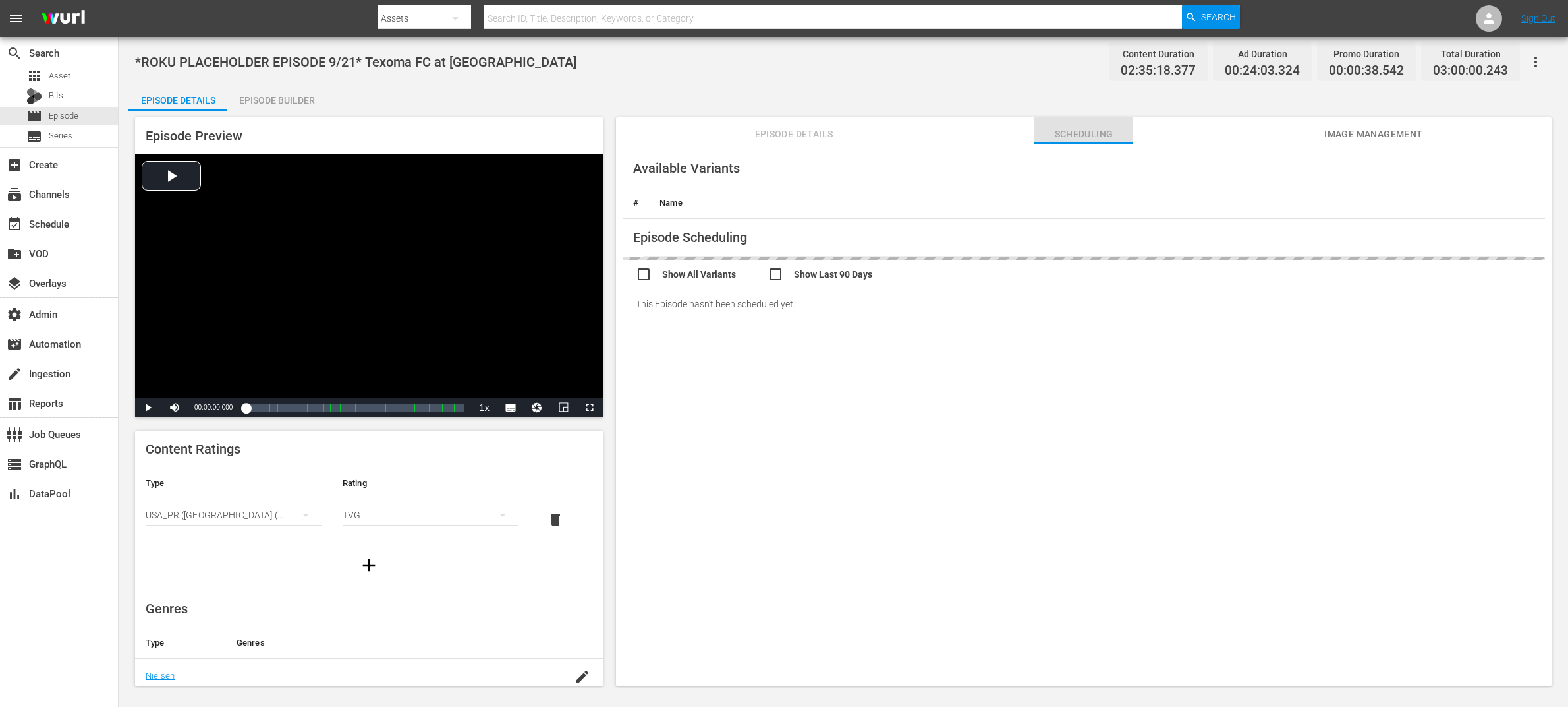
click at [1086, 129] on span "Scheduling" at bounding box center [1084, 133] width 99 height 16
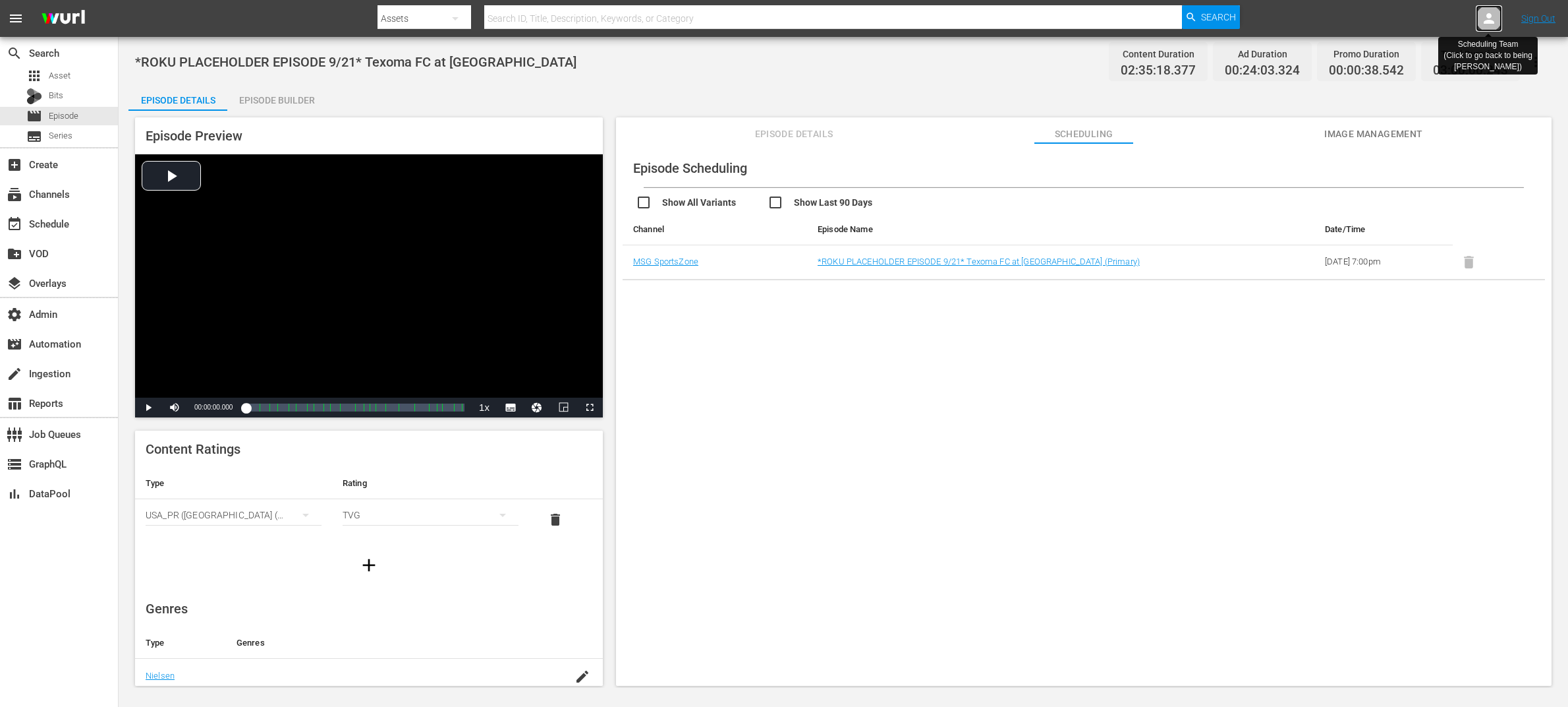
click at [1494, 16] on icon at bounding box center [1489, 18] width 16 height 16
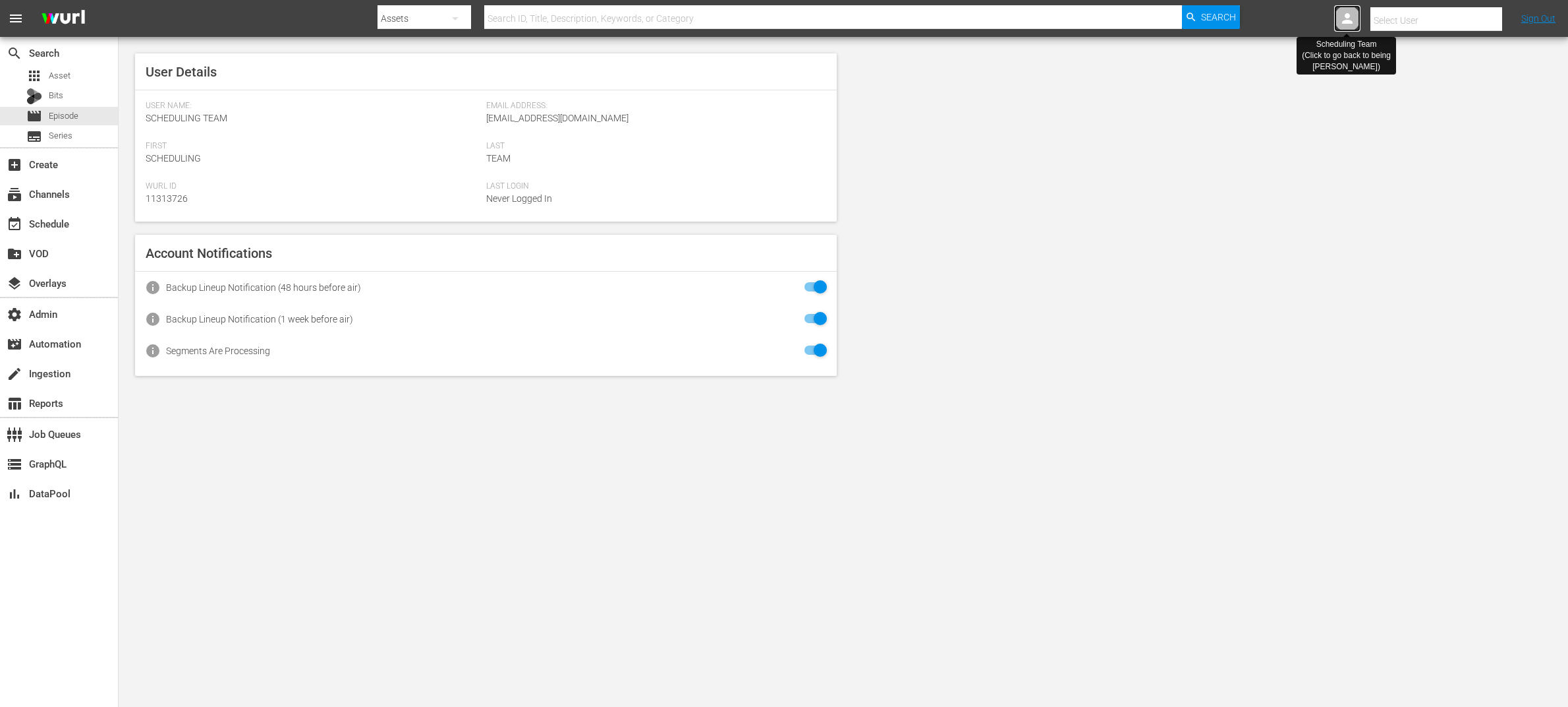
click at [1360, 13] on div at bounding box center [1347, 18] width 26 height 26
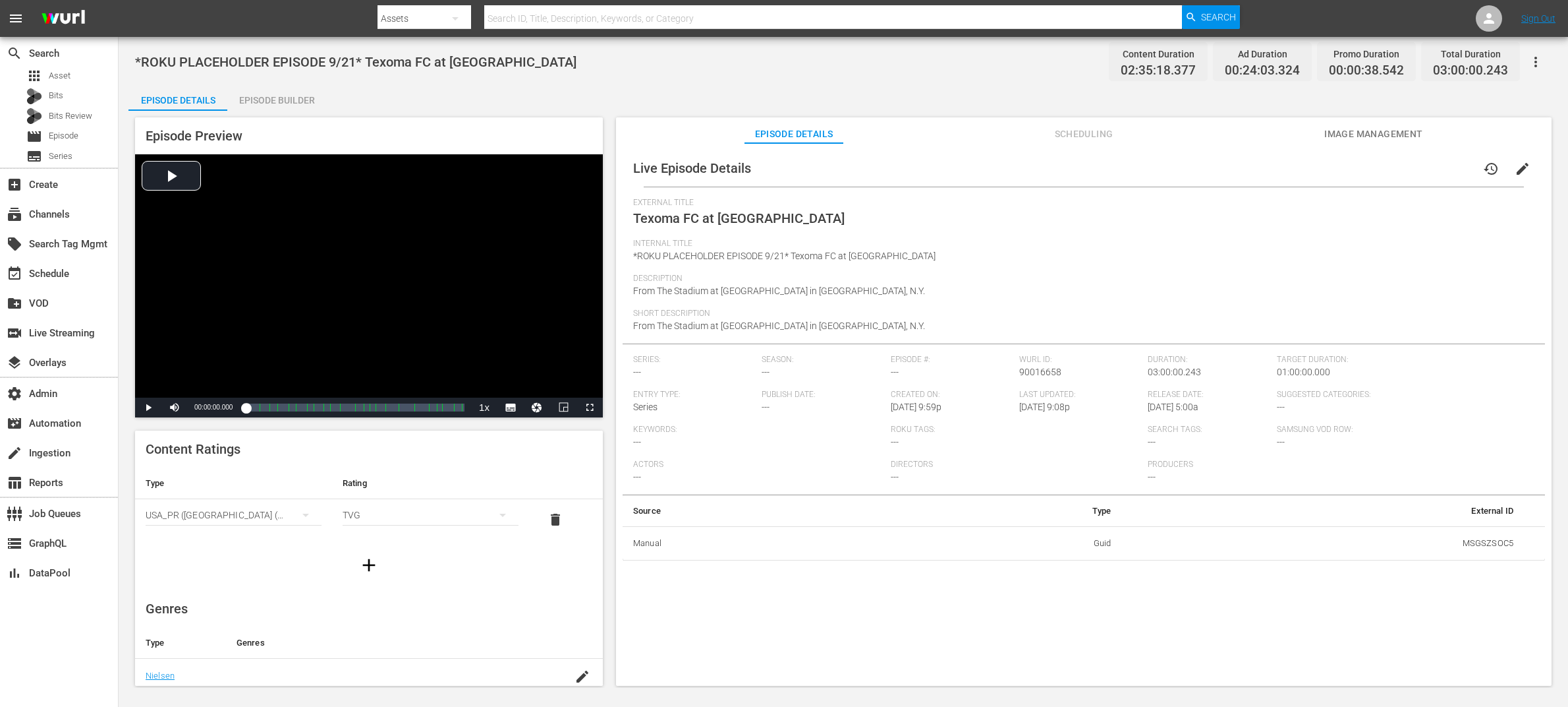
click at [1118, 124] on button "Scheduling" at bounding box center [1084, 130] width 99 height 26
click at [1095, 134] on span "Scheduling" at bounding box center [1084, 133] width 99 height 16
